Goal: Navigation & Orientation: Find specific page/section

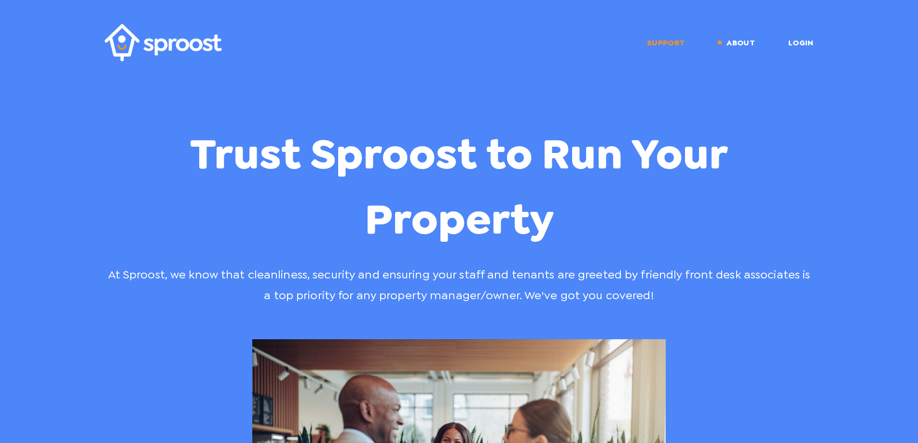
click at [683, 39] on link "Support" at bounding box center [666, 42] width 38 height 9
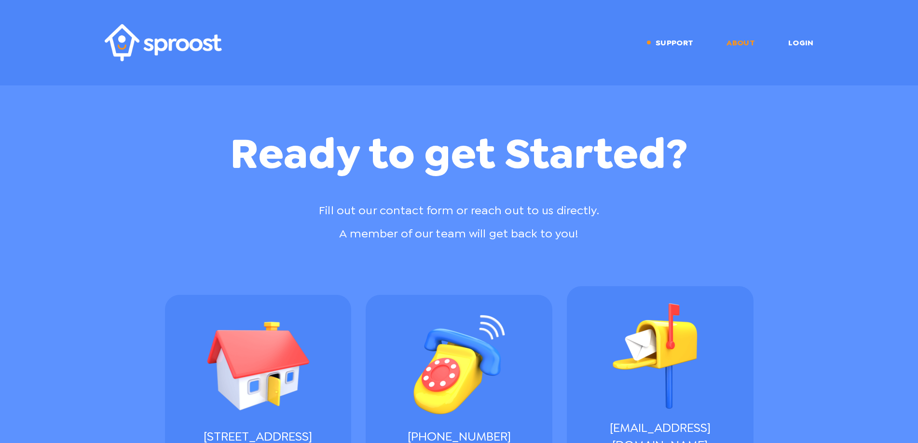
click at [752, 47] on link "About" at bounding box center [741, 42] width 28 height 9
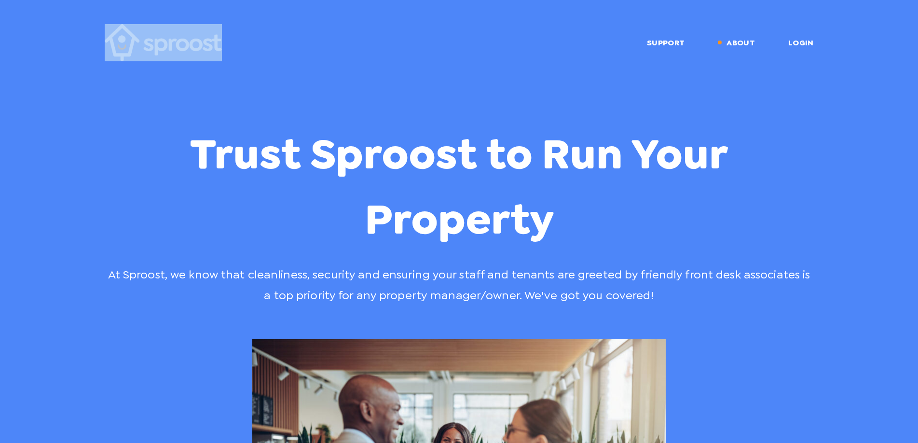
drag, startPoint x: 223, startPoint y: 49, endPoint x: 68, endPoint y: 47, distance: 154.9
click at [68, 47] on header "Support About Login" at bounding box center [459, 42] width 918 height 85
click at [173, 167] on h1 "Trust Sproost to Run Your Property" at bounding box center [459, 186] width 709 height 130
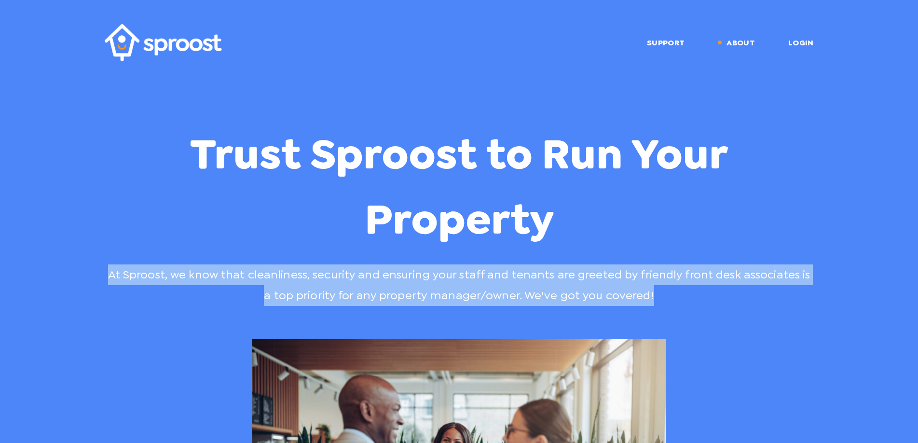
drag, startPoint x: 111, startPoint y: 268, endPoint x: 683, endPoint y: 301, distance: 572.2
click at [683, 301] on div "Trust Sproost to Run Your Property At Sproost, we know that cleanliness, securi…" at bounding box center [459, 432] width 724 height 623
click at [425, 265] on p "At Sproost, we know that cleanliness, security and ensuring your staff and tena…" at bounding box center [459, 284] width 709 height 41
click at [148, 270] on p "At Sproost, we know that cleanliness, security and ensuring your staff and tena…" at bounding box center [459, 284] width 709 height 41
click at [105, 273] on p "At Sproost, we know that cleanliness, security and ensuring your staff and tena…" at bounding box center [459, 284] width 709 height 41
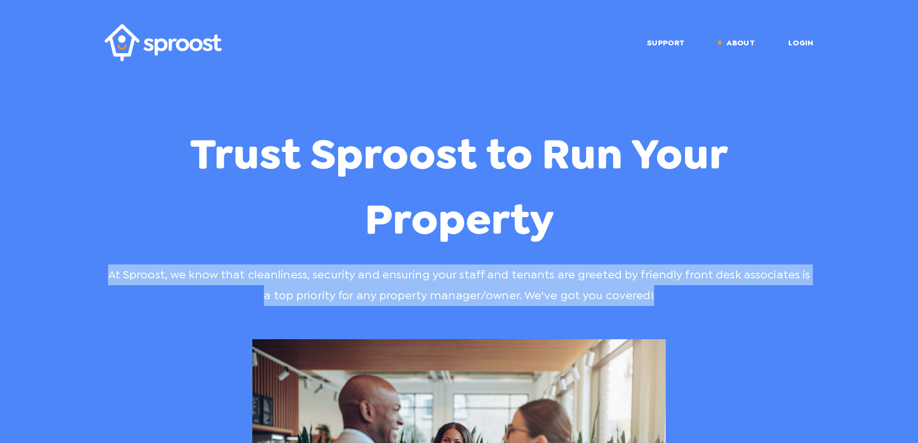
click at [105, 272] on p "At Sproost, we know that cleanliness, security and ensuring your staff and tena…" at bounding box center [459, 284] width 709 height 41
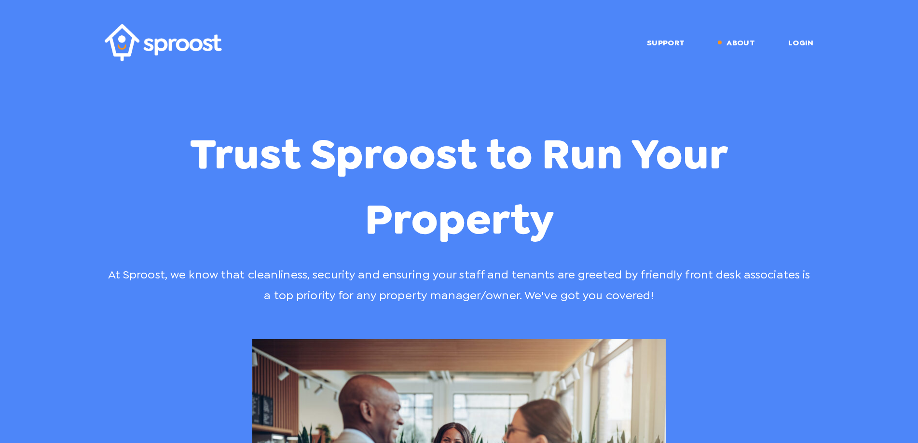
click at [161, 293] on p "At Sproost, we know that cleanliness, security and ensuring your staff and tena…" at bounding box center [459, 284] width 709 height 41
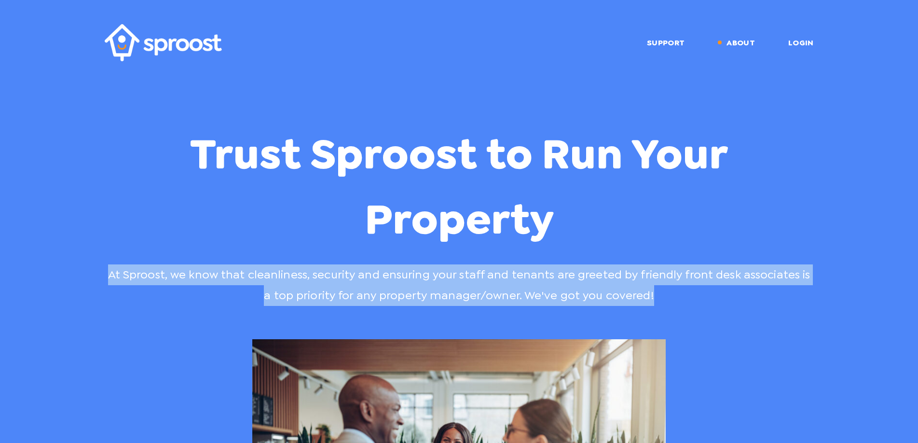
drag, startPoint x: 114, startPoint y: 269, endPoint x: 771, endPoint y: 305, distance: 657.2
click at [779, 305] on p "At Sproost, we know that cleanliness, security and ensuring your staff and tena…" at bounding box center [459, 284] width 709 height 41
click at [771, 305] on p "At Sproost, we know that cleanliness, security and ensuring your staff and tena…" at bounding box center [459, 284] width 709 height 41
click at [714, 304] on p "At Sproost, we know that cleanliness, security and ensuring your staff and tena…" at bounding box center [459, 284] width 709 height 41
click at [679, 304] on p "At Sproost, we know that cleanliness, security and ensuring your staff and tena…" at bounding box center [459, 284] width 709 height 41
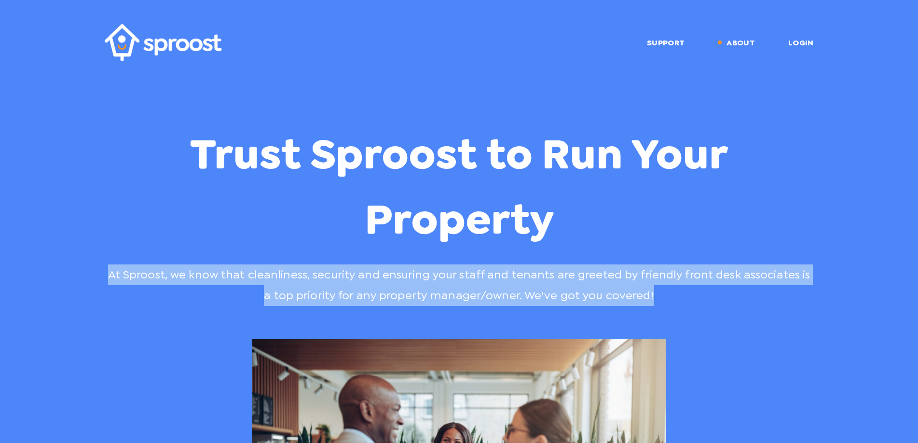
click at [677, 301] on p "At Sproost, we know that cleanliness, security and ensuring your staff and tena…" at bounding box center [459, 284] width 709 height 41
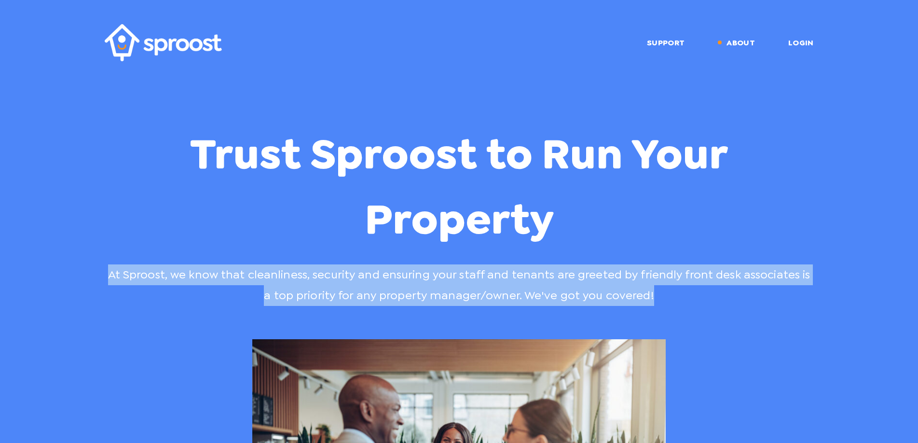
click at [448, 301] on p "At Sproost, we know that cleanliness, security and ensuring your staff and tena…" at bounding box center [459, 284] width 709 height 41
click at [445, 300] on p "At Sproost, we know that cleanliness, security and ensuring your staff and tena…" at bounding box center [459, 284] width 709 height 41
click at [445, 299] on p "At Sproost, we know that cleanliness, security and ensuring your staff and tena…" at bounding box center [459, 284] width 709 height 41
click at [193, 296] on p "At Sproost, we know that cleanliness, security and ensuring your staff and tena…" at bounding box center [459, 284] width 709 height 41
drag, startPoint x: 193, startPoint y: 296, endPoint x: 185, endPoint y: 293, distance: 7.6
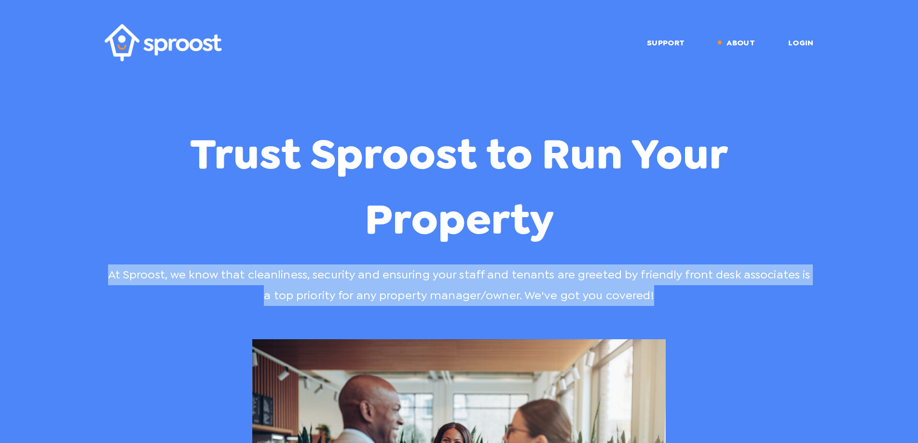
click at [193, 295] on p "At Sproost, we know that cleanliness, security and ensuring your staff and tena…" at bounding box center [459, 284] width 709 height 41
click at [97, 273] on div "Trust Sproost to Run Your Property At Sproost, we know that cleanliness, securi…" at bounding box center [459, 439] width 918 height 708
click at [113, 266] on p "At Sproost, we know that cleanliness, security and ensuring your staff and tena…" at bounding box center [459, 284] width 709 height 41
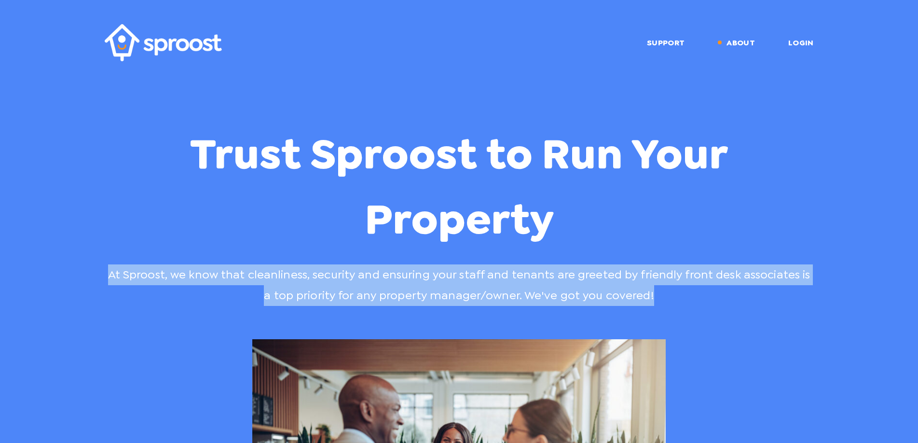
click at [113, 266] on p "At Sproost, we know that cleanliness, security and ensuring your staff and tena…" at bounding box center [459, 284] width 709 height 41
click at [111, 266] on p "At Sproost, we know that cleanliness, security and ensuring your staff and tena…" at bounding box center [459, 284] width 709 height 41
click at [151, 266] on p "At Sproost, we know that cleanliness, security and ensuring your staff and tena…" at bounding box center [459, 284] width 709 height 41
click at [153, 269] on p "At Sproost, we know that cleanliness, security and ensuring your staff and tena…" at bounding box center [459, 284] width 709 height 41
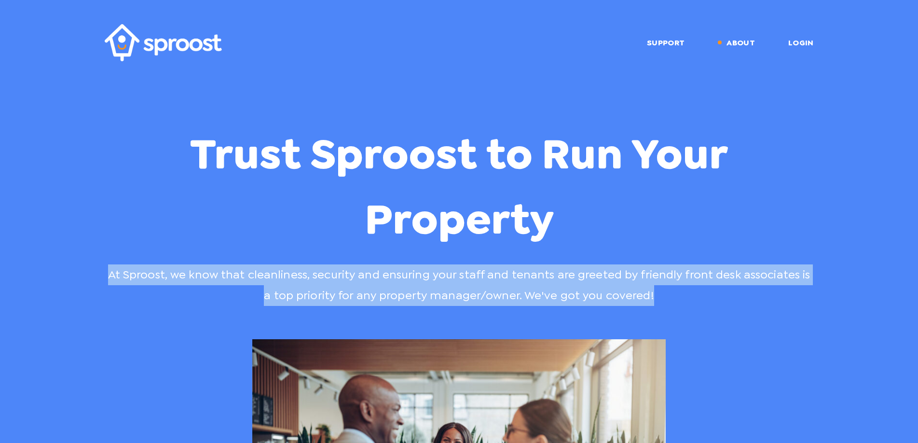
click at [254, 157] on h1 "Trust Sproost to Run Your Property" at bounding box center [459, 186] width 709 height 130
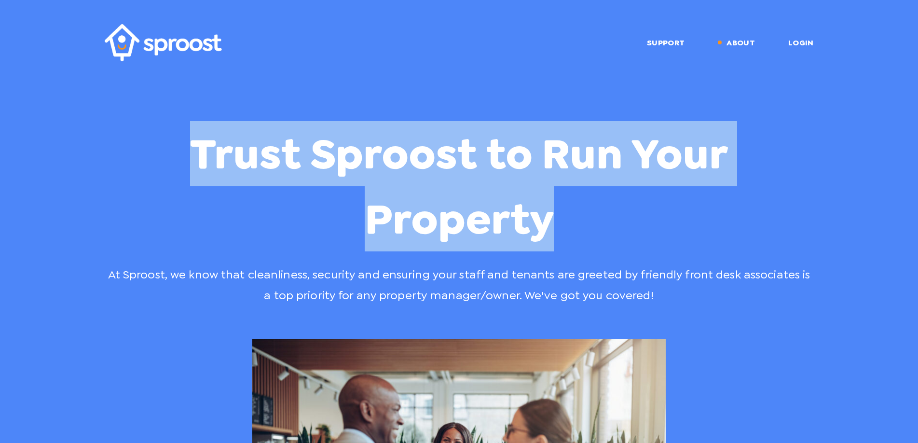
drag, startPoint x: 186, startPoint y: 155, endPoint x: 651, endPoint y: 223, distance: 470.1
click at [651, 223] on h1 "Trust Sproost to Run Your Property" at bounding box center [459, 186] width 709 height 130
click at [653, 223] on h1 "Trust Sproost to Run Your Property" at bounding box center [459, 186] width 709 height 130
